Goal: Information Seeking & Learning: Learn about a topic

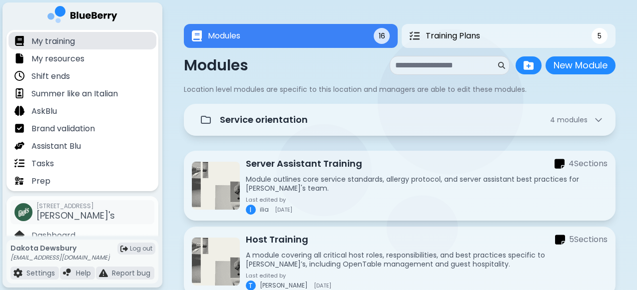
click at [127, 40] on div "My training" at bounding box center [82, 40] width 148 height 17
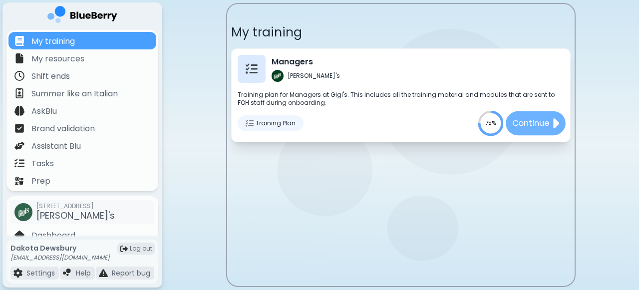
click at [536, 124] on p "Continue" at bounding box center [530, 123] width 37 height 12
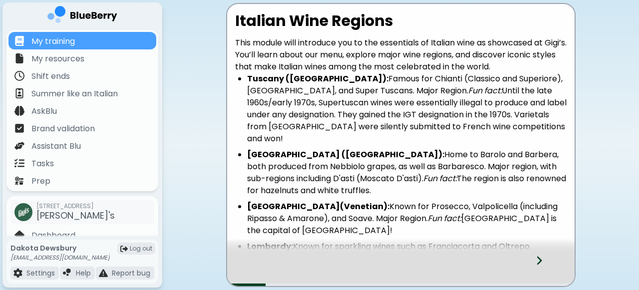
drag, startPoint x: 431, startPoint y: 195, endPoint x: 239, endPoint y: 5, distance: 270.5
copy div "Loremip Dolo Sitamet Cons adipis elit seddoeius tem in utl etdolorema al Enimad…"
click at [477, 123] on li "Tuscany ([GEOGRAPHIC_DATA]): Famous for Chianti (Classico and Superiore), [GEOG…" at bounding box center [407, 109] width 320 height 72
